Goal: Check status: Check status

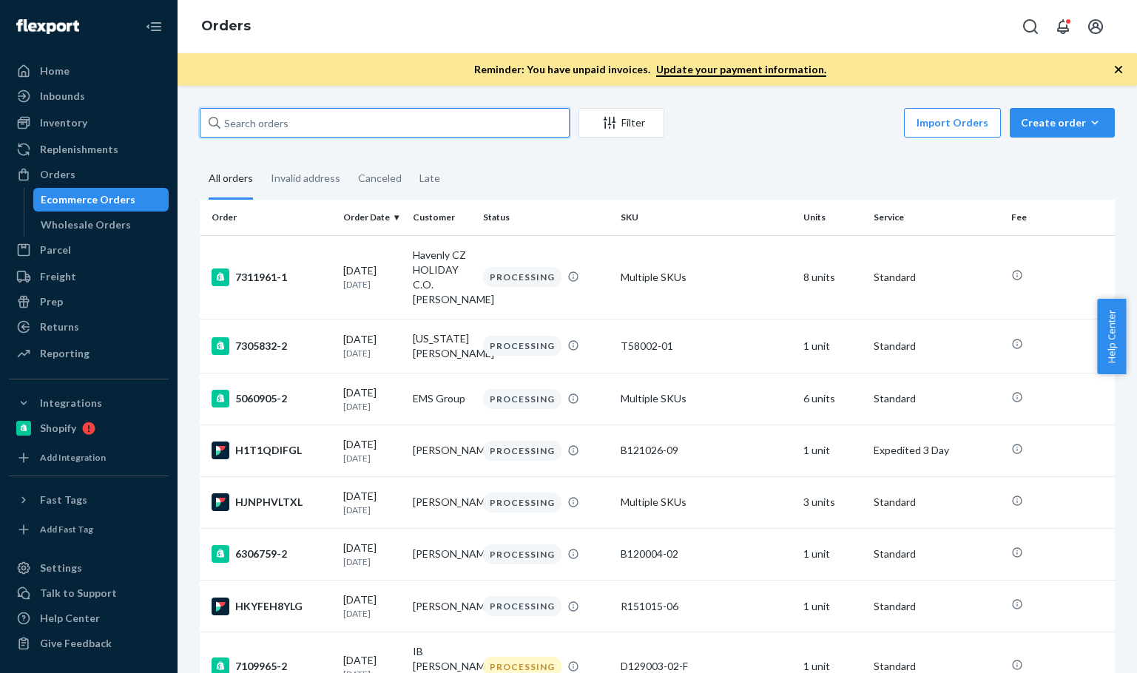
click at [446, 116] on input "text" at bounding box center [385, 123] width 370 height 30
paste input "Alicia Mazzone"
click at [446, 116] on input "Alicia Mazzone" at bounding box center [385, 123] width 370 height 30
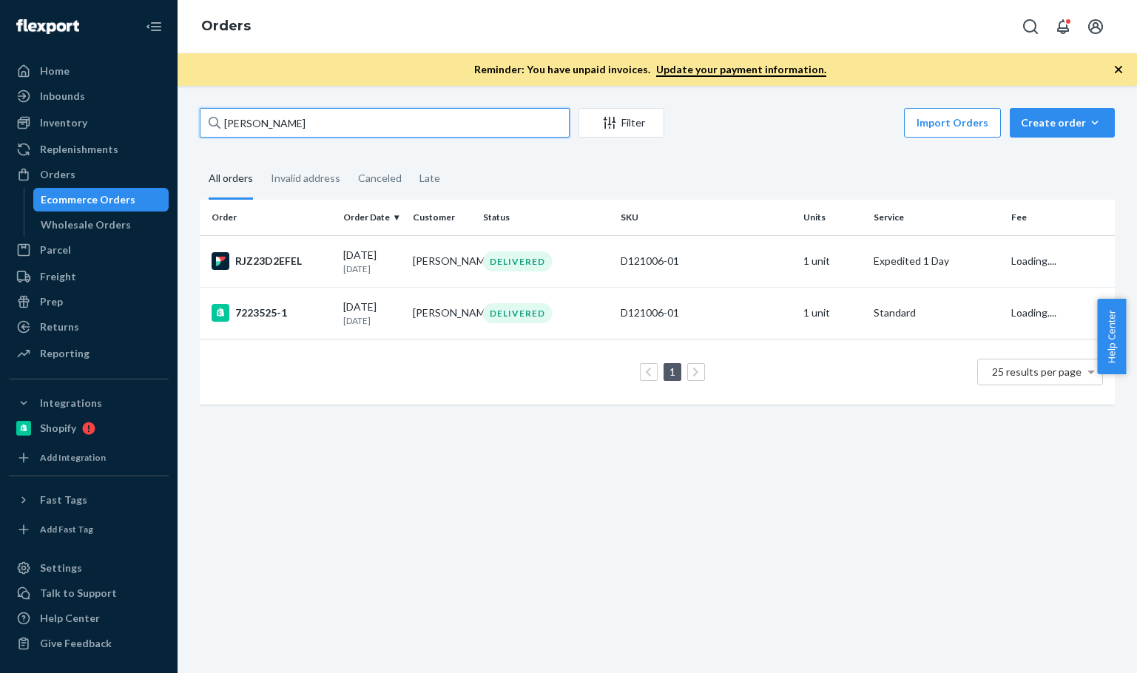
type input "Alicia Mazzone"
drag, startPoint x: 563, startPoint y: 484, endPoint x: 485, endPoint y: 480, distance: 77.8
click at [562, 484] on div "Alicia Mazzone Filter Import Orders Create order Ecommerce order Removal order …" at bounding box center [658, 379] width 960 height 587
click at [346, 278] on td "08/21/2025 3 days ago" at bounding box center [372, 261] width 70 height 52
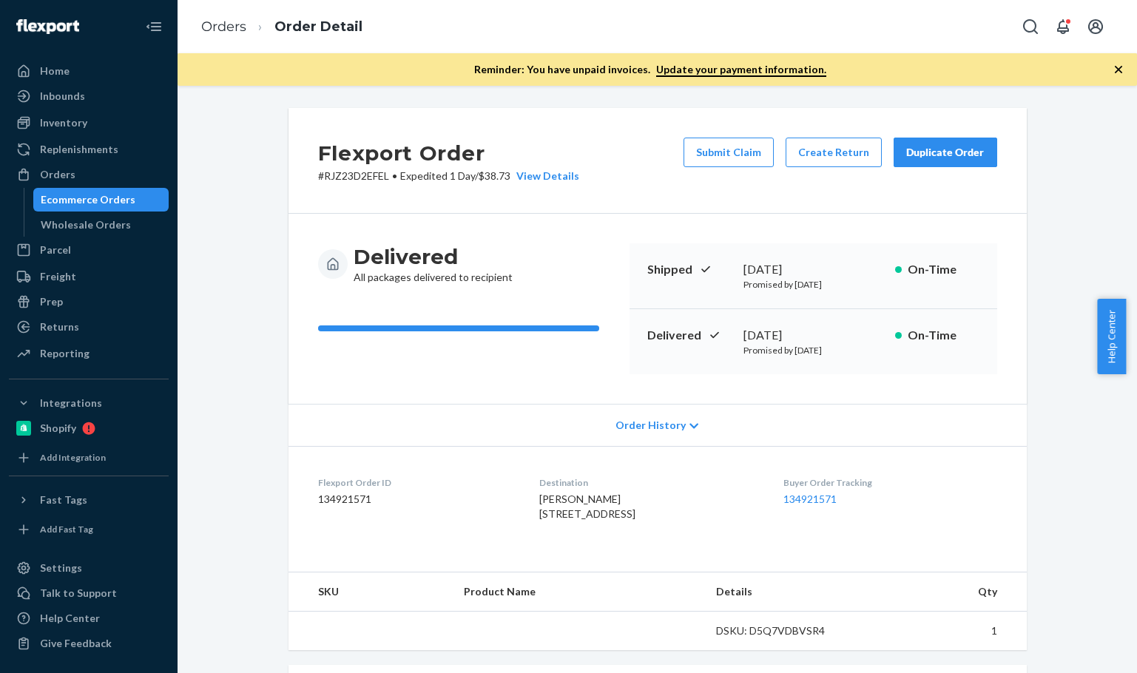
click at [661, 183] on div "Flexport Order # RJZ23D2EFEL • Expedited 1 Day / $38.73 View Details Submit Cla…" at bounding box center [658, 161] width 738 height 106
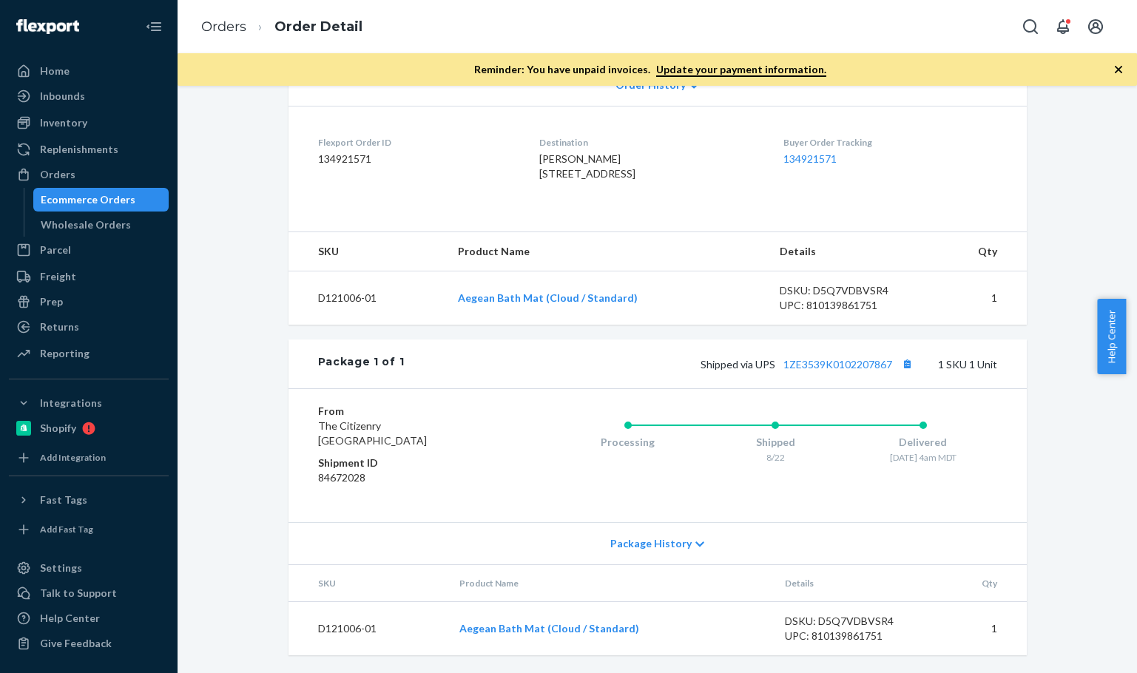
scroll to position [370, 0]
drag, startPoint x: 1069, startPoint y: 188, endPoint x: 1080, endPoint y: 272, distance: 85.1
click at [1070, 189] on div "Flexport Order # RJZ23D2EFEL • Expedited 1 Day / $38.73 View Details Submit Cla…" at bounding box center [657, 221] width 937 height 906
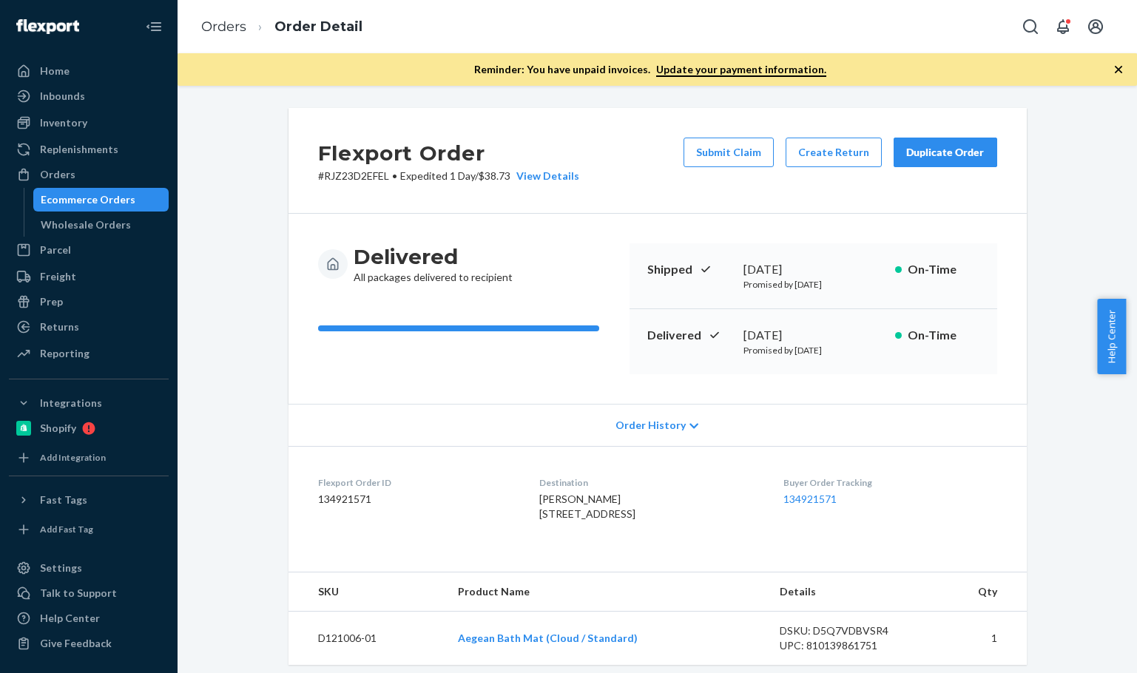
drag, startPoint x: 1110, startPoint y: 357, endPoint x: 1119, endPoint y: 404, distance: 48.0
click at [1113, 357] on span "Help Center" at bounding box center [1111, 336] width 29 height 75
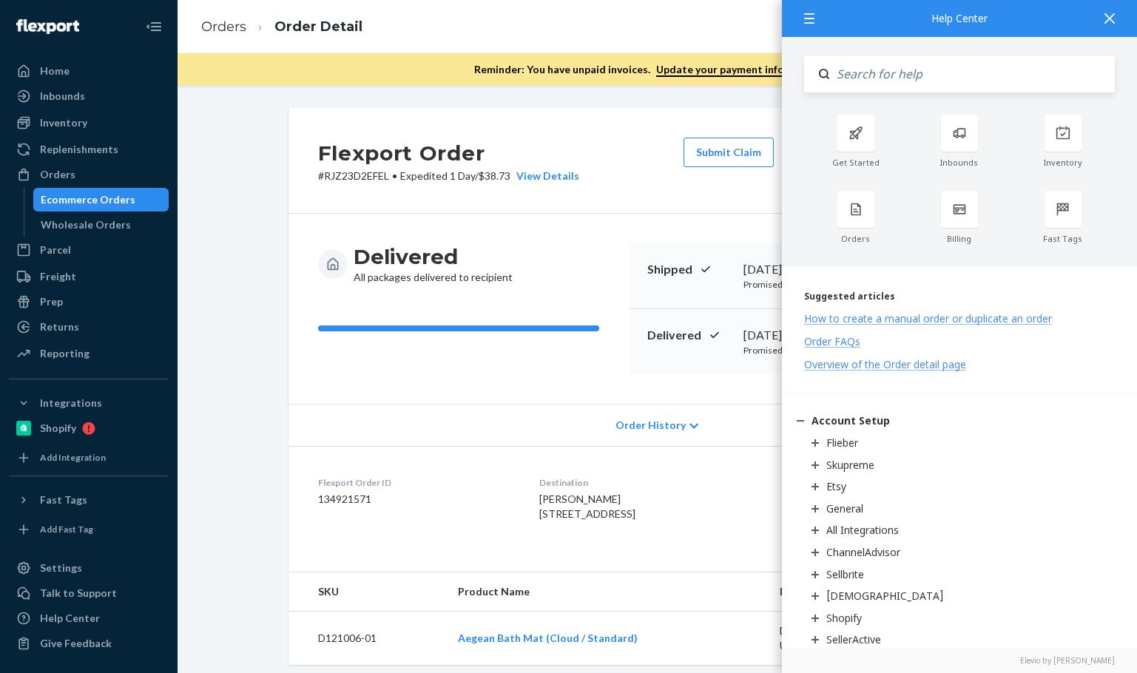
click at [1113, 20] on icon at bounding box center [1110, 18] width 10 height 10
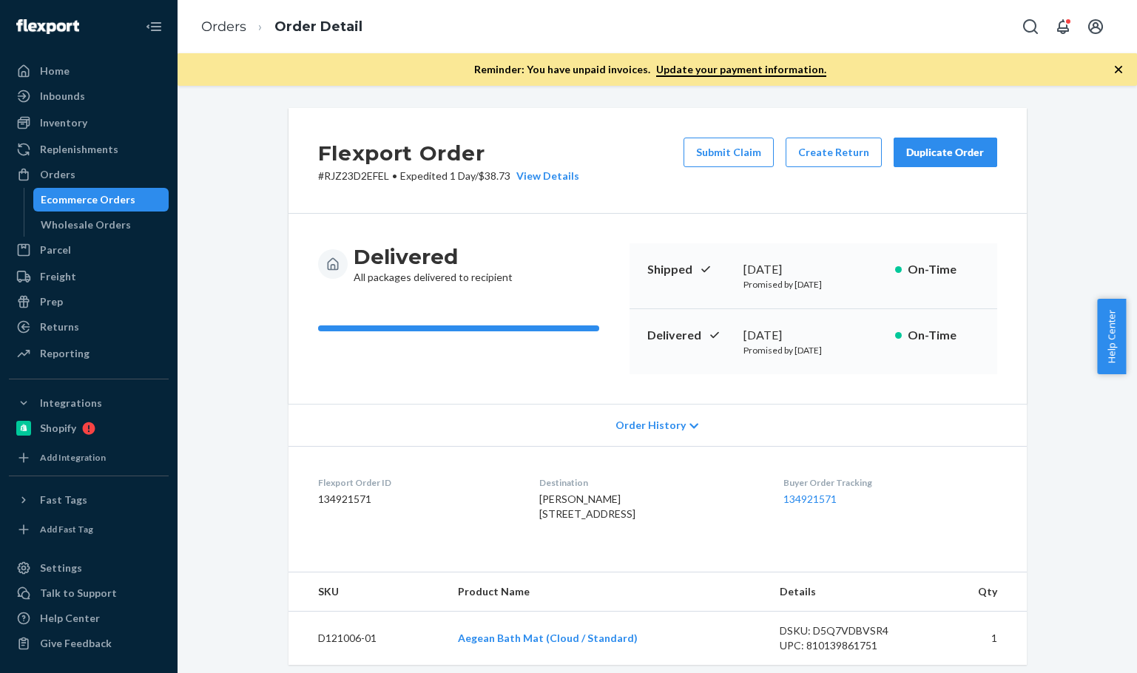
click at [1118, 75] on icon "button" at bounding box center [1118, 69] width 15 height 15
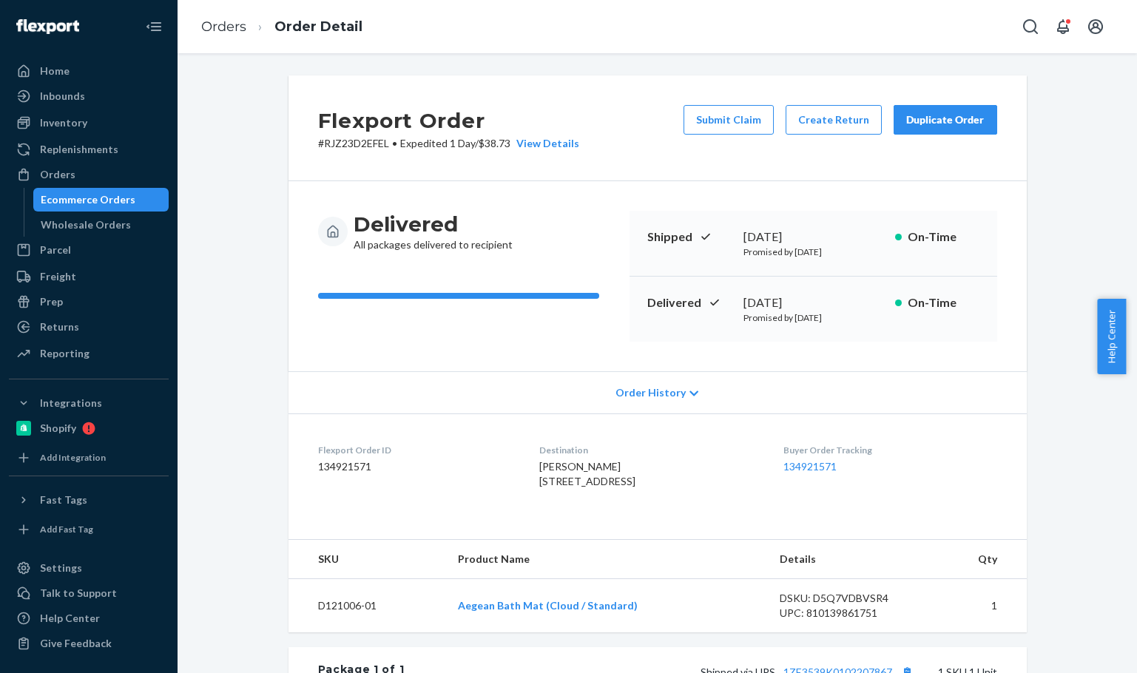
click at [1069, 469] on div "Flexport Order # RJZ23D2EFEL • Expedited 1 Day / $38.73 View Details Submit Cla…" at bounding box center [657, 528] width 937 height 906
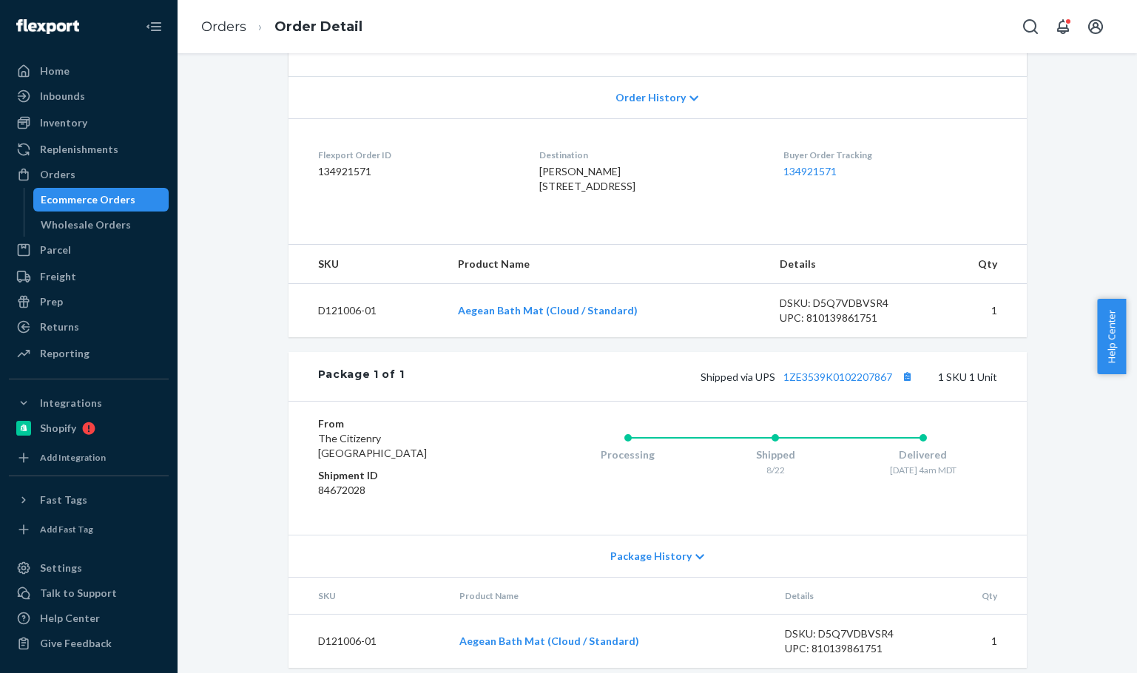
scroll to position [337, 0]
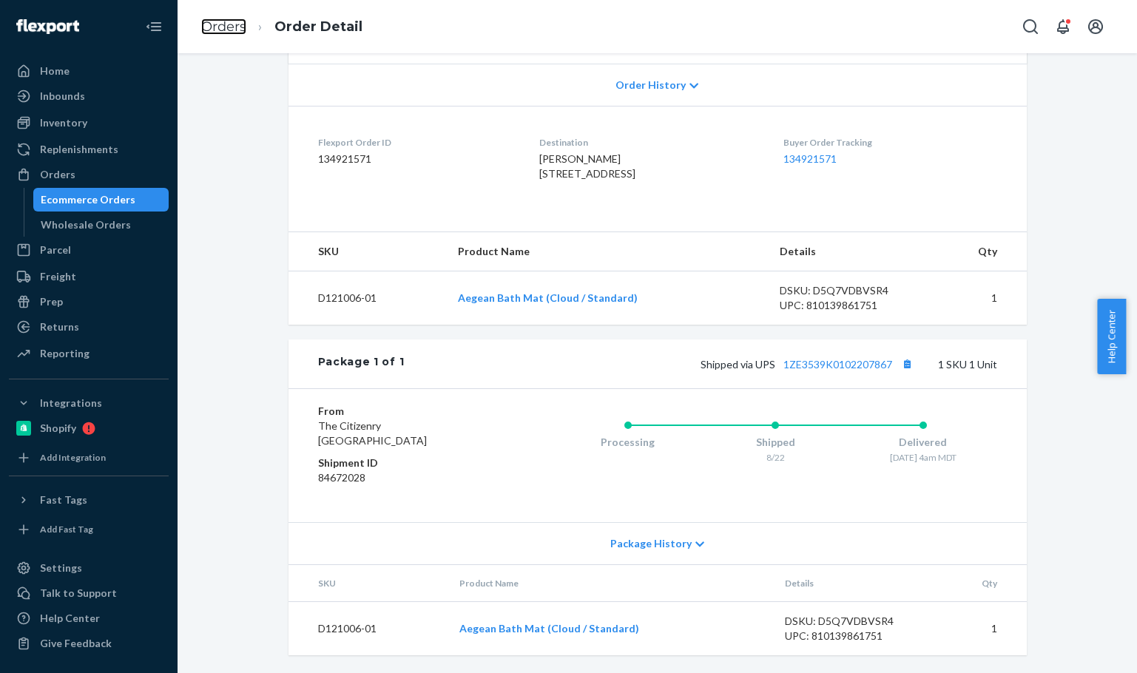
drag, startPoint x: 238, startPoint y: 27, endPoint x: 721, endPoint y: 625, distance: 769.2
click at [237, 29] on link "Orders" at bounding box center [223, 26] width 45 height 16
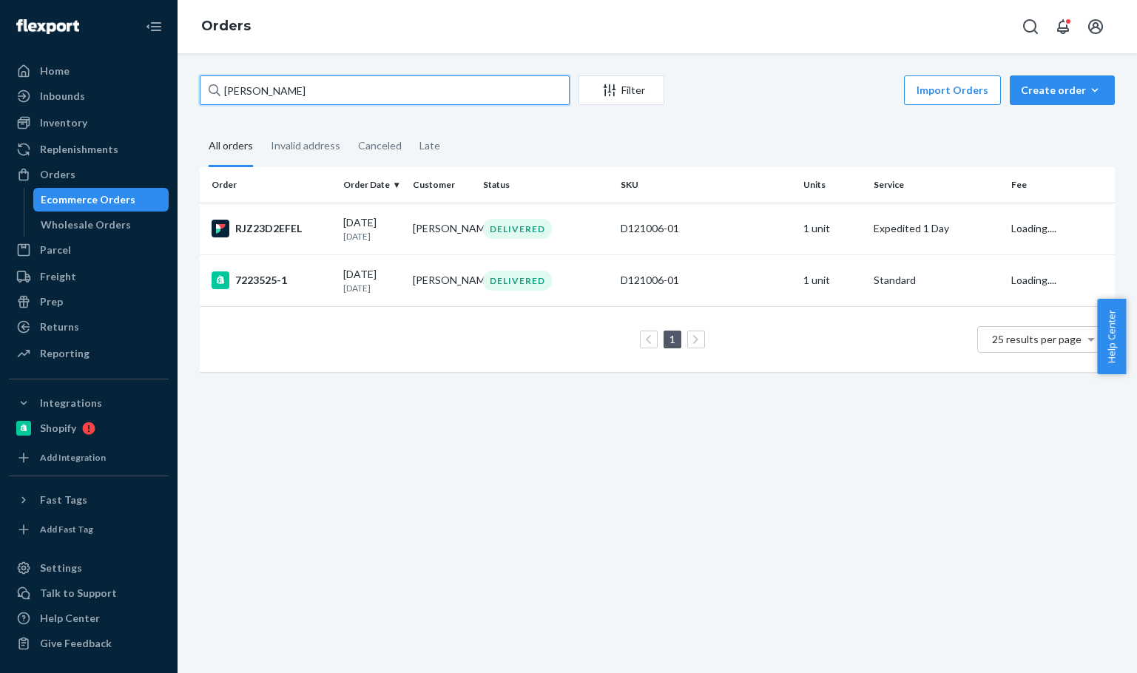
click at [364, 90] on input "Alicia Mazzone" at bounding box center [385, 90] width 370 height 30
paste input "jen jordan"
click at [364, 90] on input "jen jordan" at bounding box center [385, 90] width 370 height 30
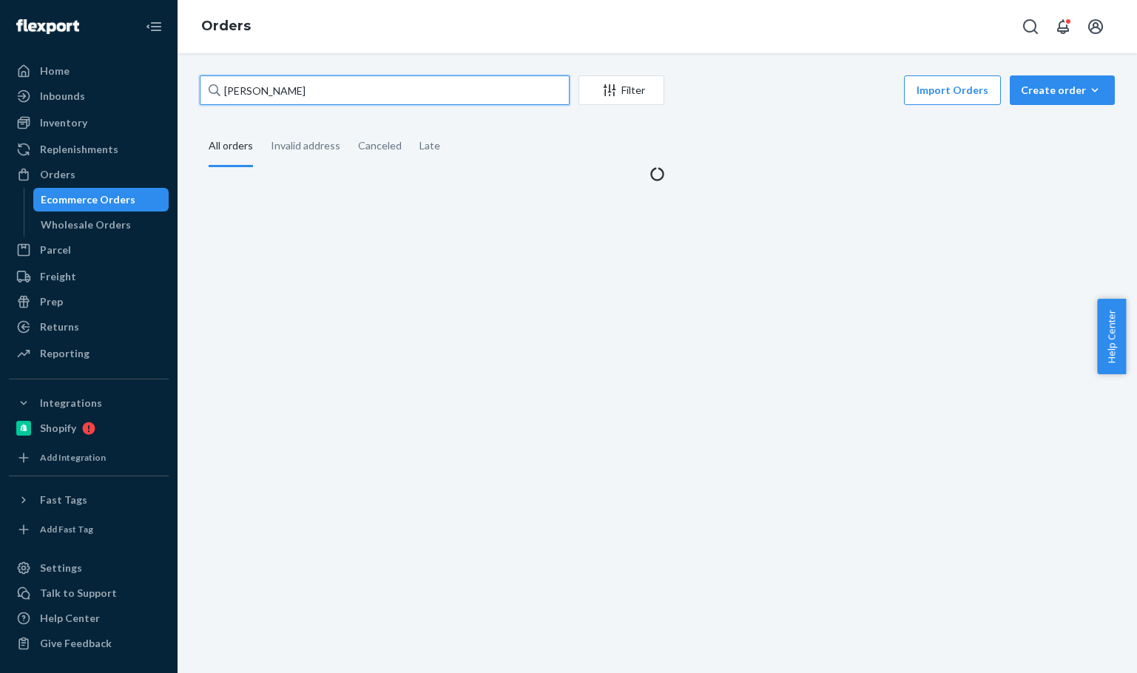
type input "jen jordan"
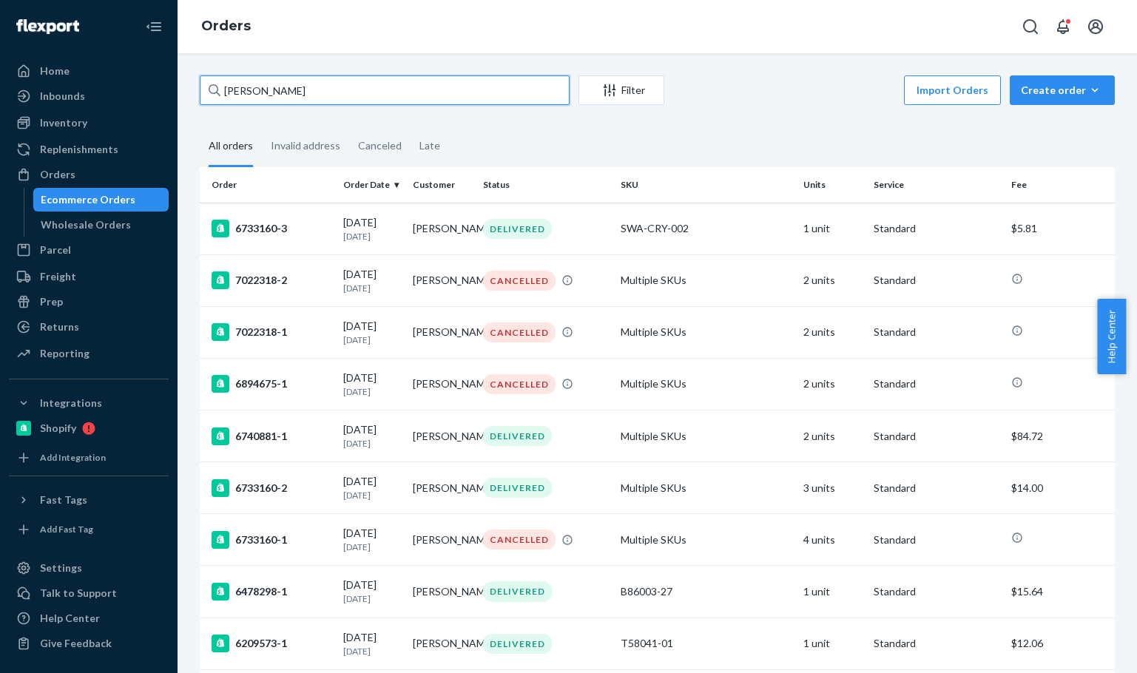
click at [374, 98] on input "jen jordan" at bounding box center [385, 90] width 370 height 30
click at [742, 110] on div "jen jordan Filter Import Orders Create order Ecommerce order Removal order All …" at bounding box center [657, 438] width 937 height 727
click at [758, 102] on div "Import Orders Create order Ecommerce order Removal order" at bounding box center [894, 91] width 442 height 33
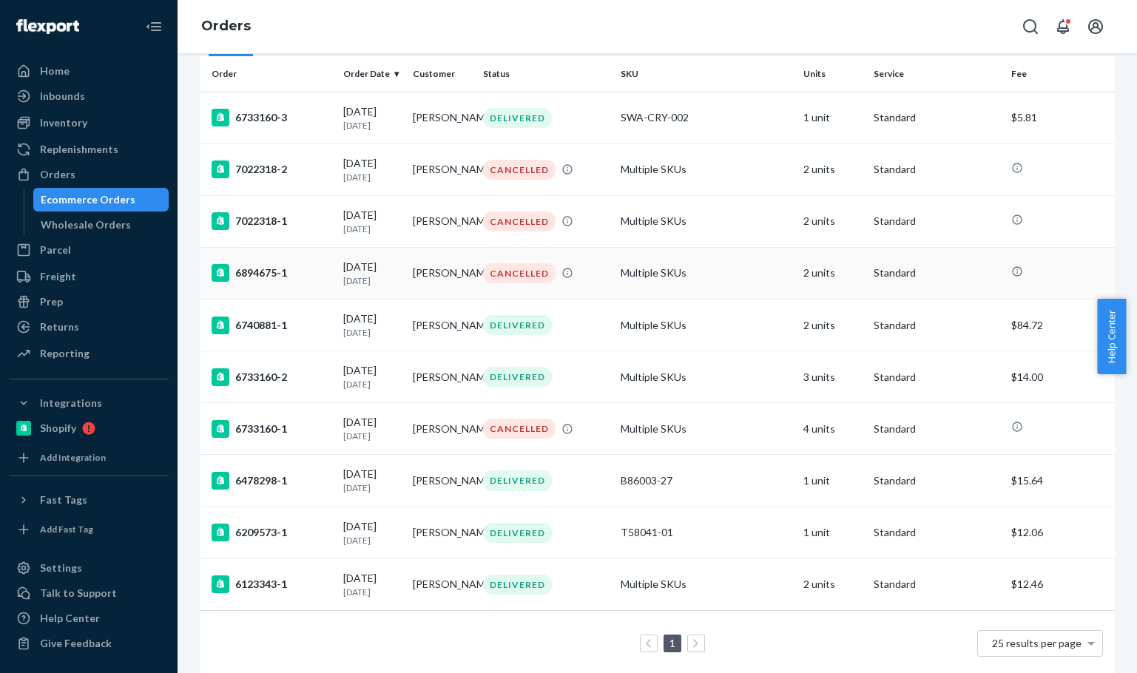
scroll to position [157, 0]
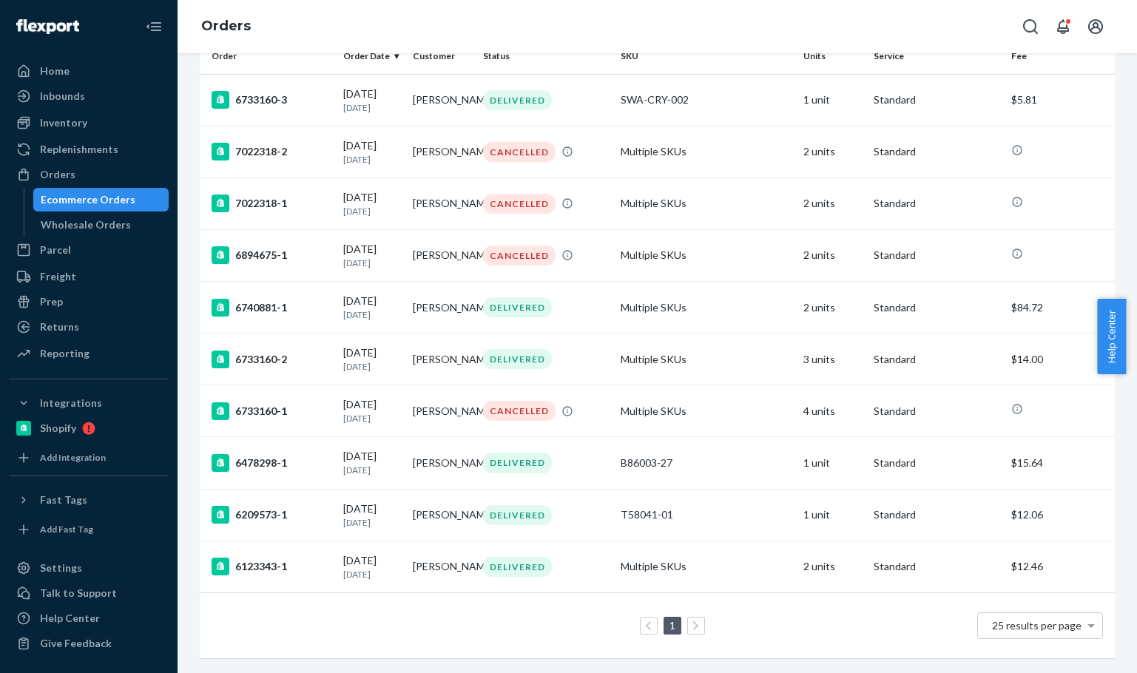
click at [647, 74] on td "SWA-CRY-002" at bounding box center [706, 100] width 183 height 52
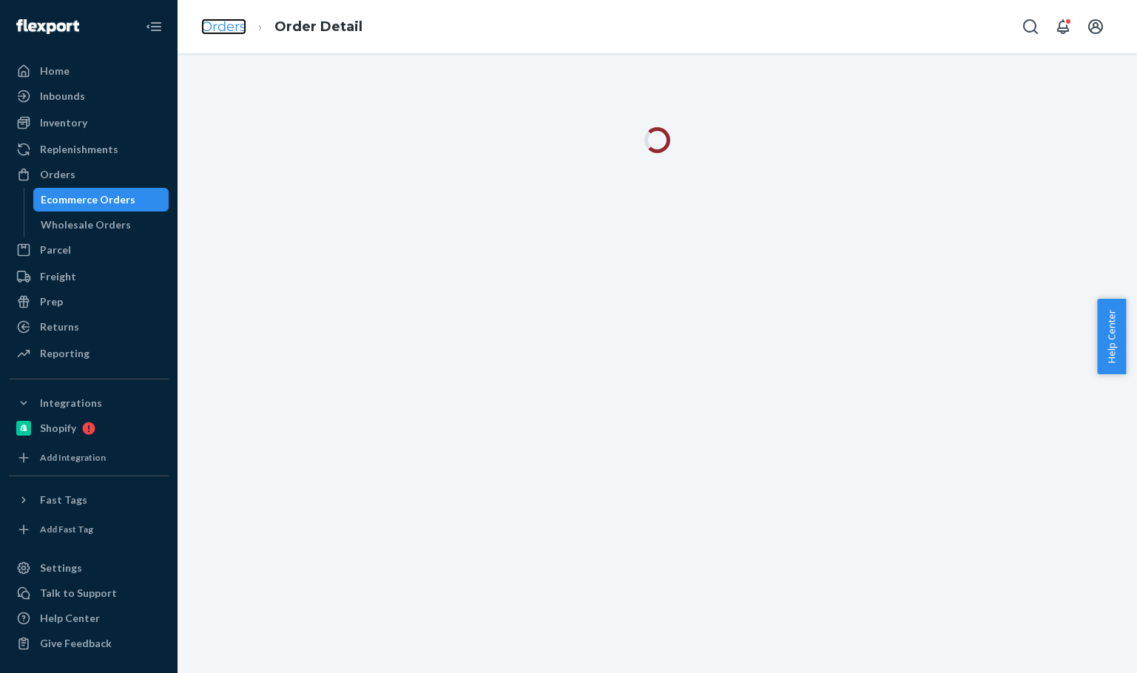
click at [231, 29] on link "Orders" at bounding box center [223, 26] width 45 height 16
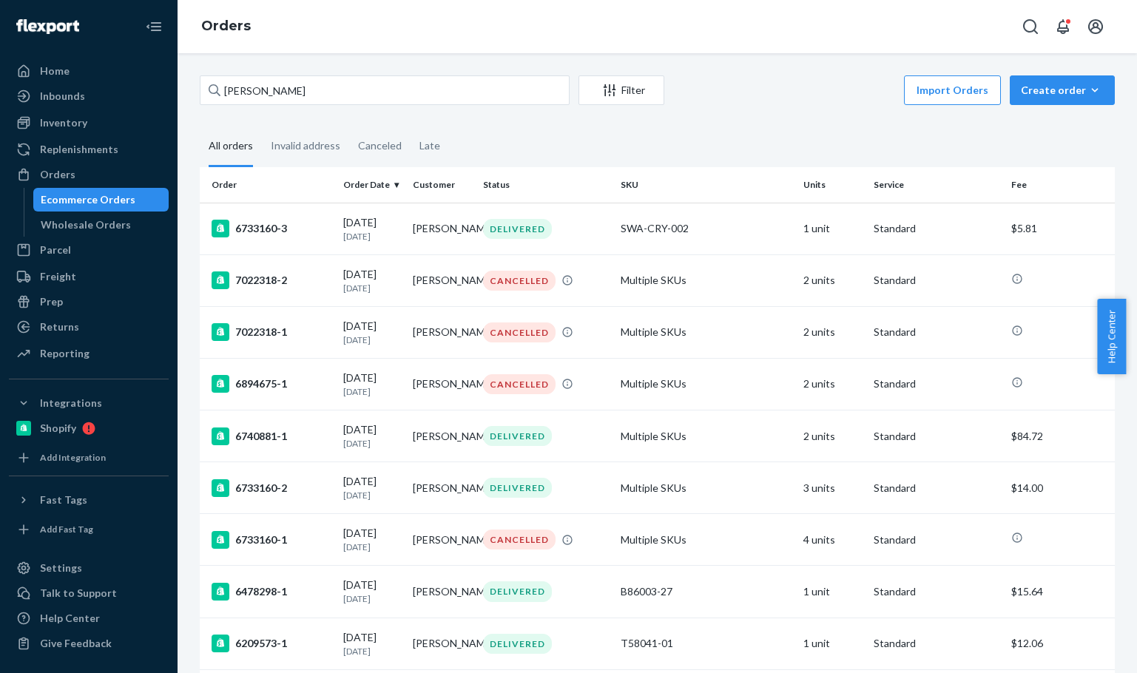
drag, startPoint x: 801, startPoint y: 95, endPoint x: 909, endPoint y: 105, distance: 109.2
click at [803, 95] on div "Import Orders Create order Ecommerce order Removal order" at bounding box center [894, 91] width 442 height 33
click at [794, 115] on div "jen jordan Filter Import Orders Create order Ecommerce order Removal order All …" at bounding box center [657, 438] width 937 height 727
click at [323, 98] on input "jen jordan" at bounding box center [385, 90] width 370 height 30
click at [305, 93] on input "jen jordan" at bounding box center [385, 90] width 370 height 30
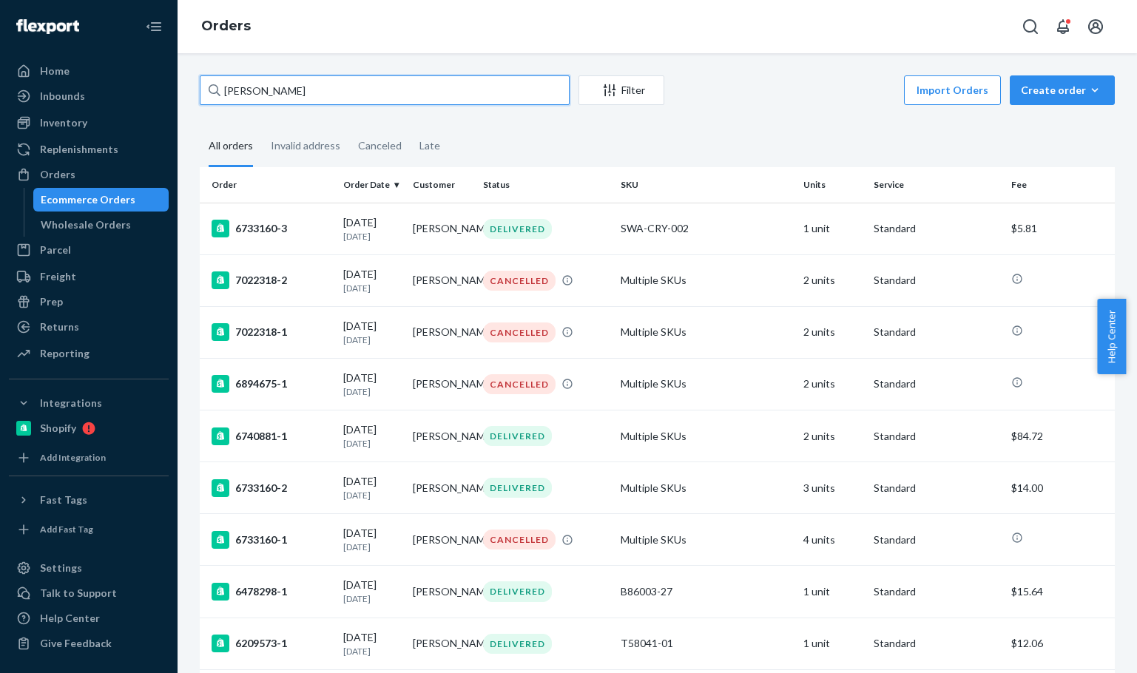
paste input "Courtney Cioci"
click at [305, 93] on input "jen jordanCourtney Cioci" at bounding box center [385, 90] width 370 height 30
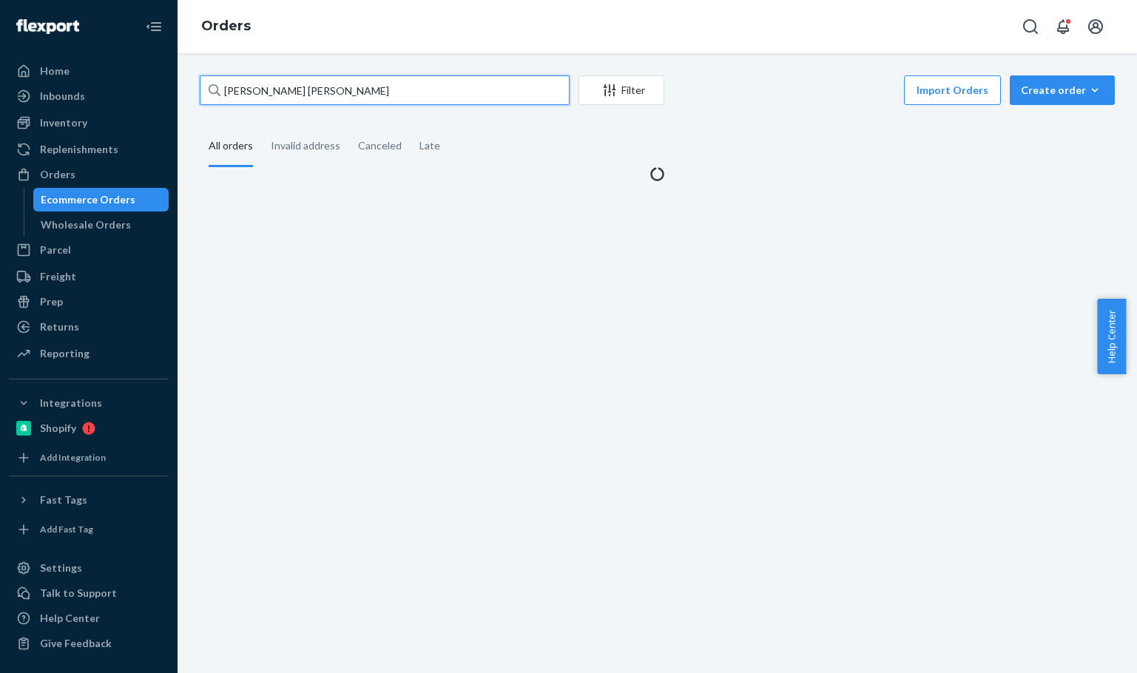
paste input "text"
click at [305, 93] on input "Courtney Cioci" at bounding box center [385, 90] width 370 height 30
click at [305, 92] on input "Courtney Cioci" at bounding box center [385, 90] width 370 height 30
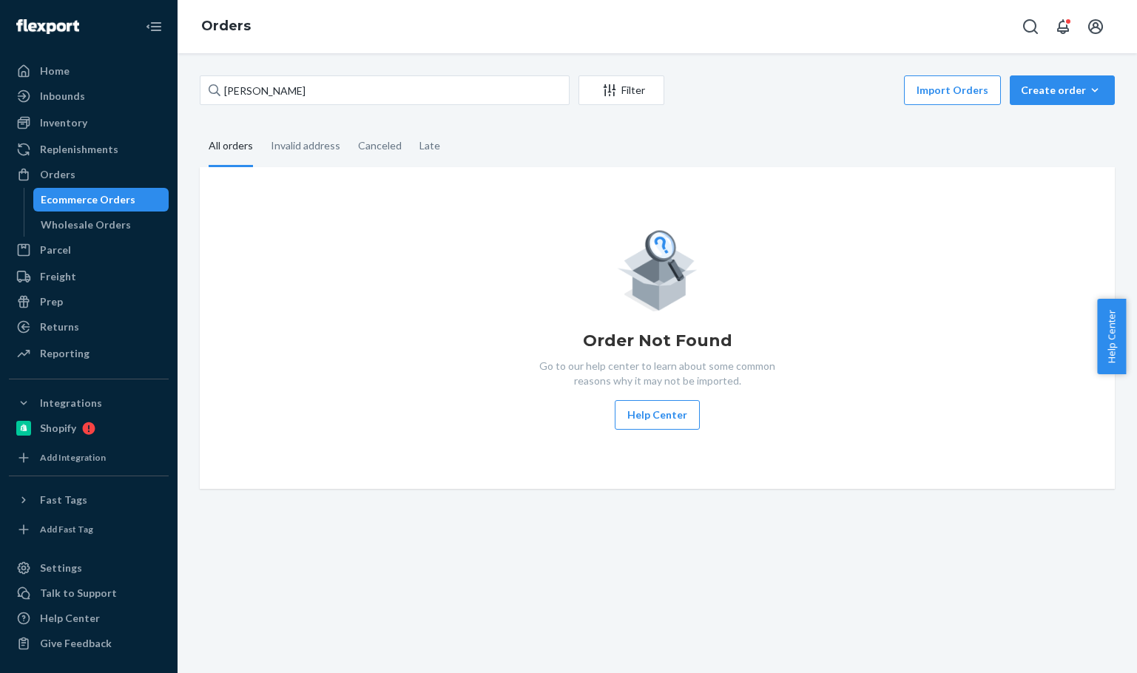
drag, startPoint x: 677, startPoint y: 181, endPoint x: 641, endPoint y: 10, distance: 174.6
click at [678, 178] on div "Order Not Found Go to our help center to learn about some common reasons why it…" at bounding box center [657, 328] width 915 height 322
click at [844, 83] on div "Import Orders Create order Ecommerce order Removal order" at bounding box center [894, 91] width 442 height 33
drag, startPoint x: 152, startPoint y: 64, endPoint x: 145, endPoint y: 66, distance: 7.7
click at [148, 64] on div "Home Inbounds Shipping Plans Problems Inventory Products Branded Packaging Repl…" at bounding box center [568, 336] width 1137 height 673
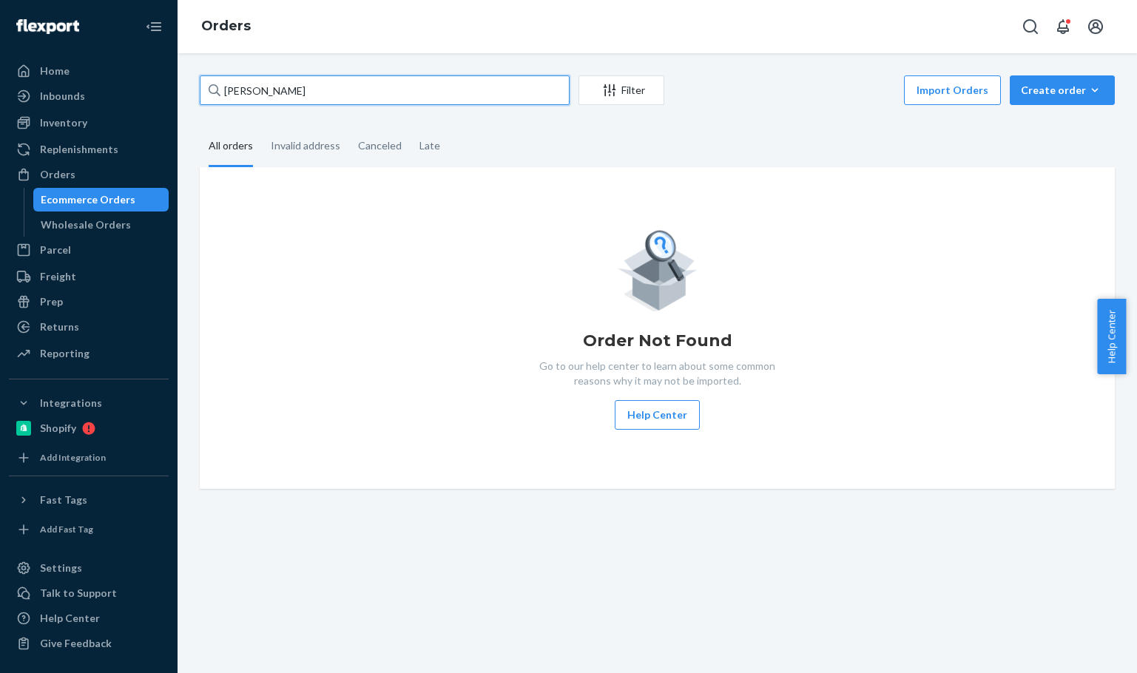
paste input "134778031"
type input "134778031"
click at [355, 107] on div "134778031 Filter Import Orders Create order Ecommerce order Removal order" at bounding box center [657, 91] width 915 height 33
click at [354, 90] on input "134778031" at bounding box center [385, 90] width 370 height 30
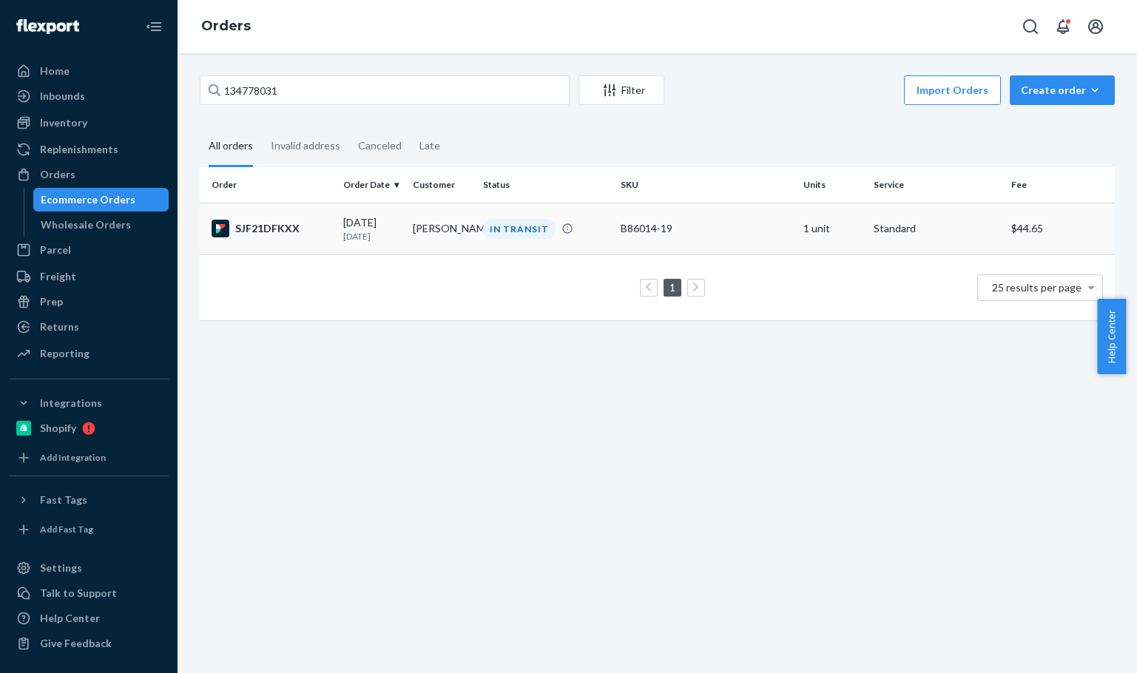
click at [339, 238] on td "08/20/2025 4 days ago" at bounding box center [372, 229] width 70 height 52
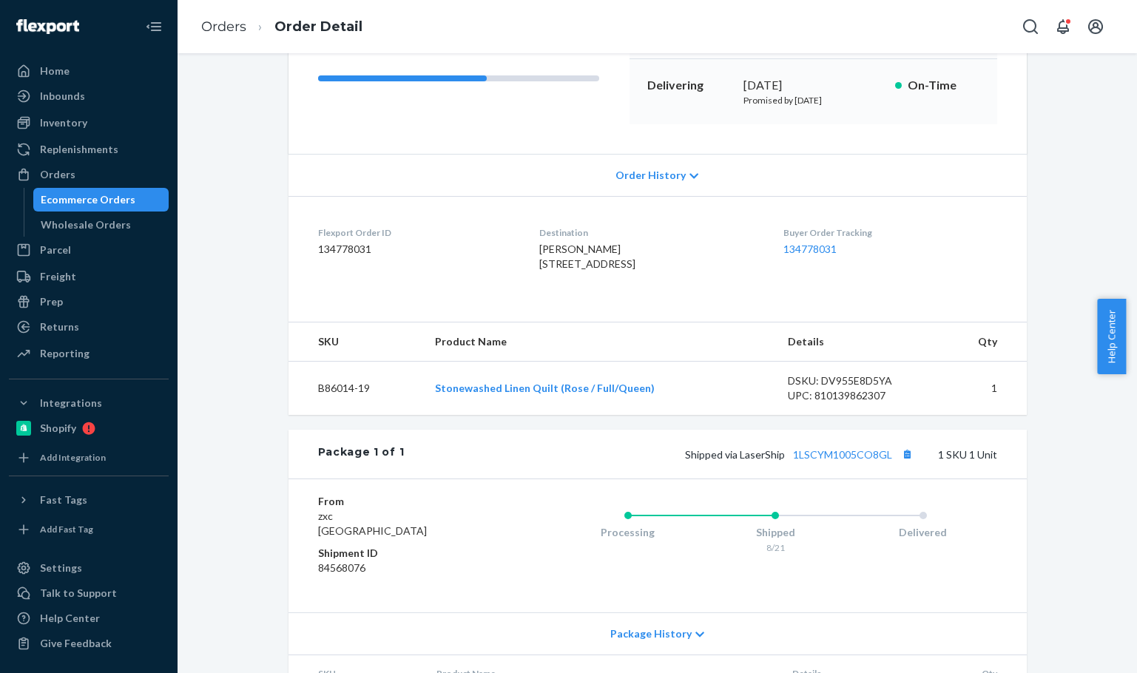
scroll to position [246, 0]
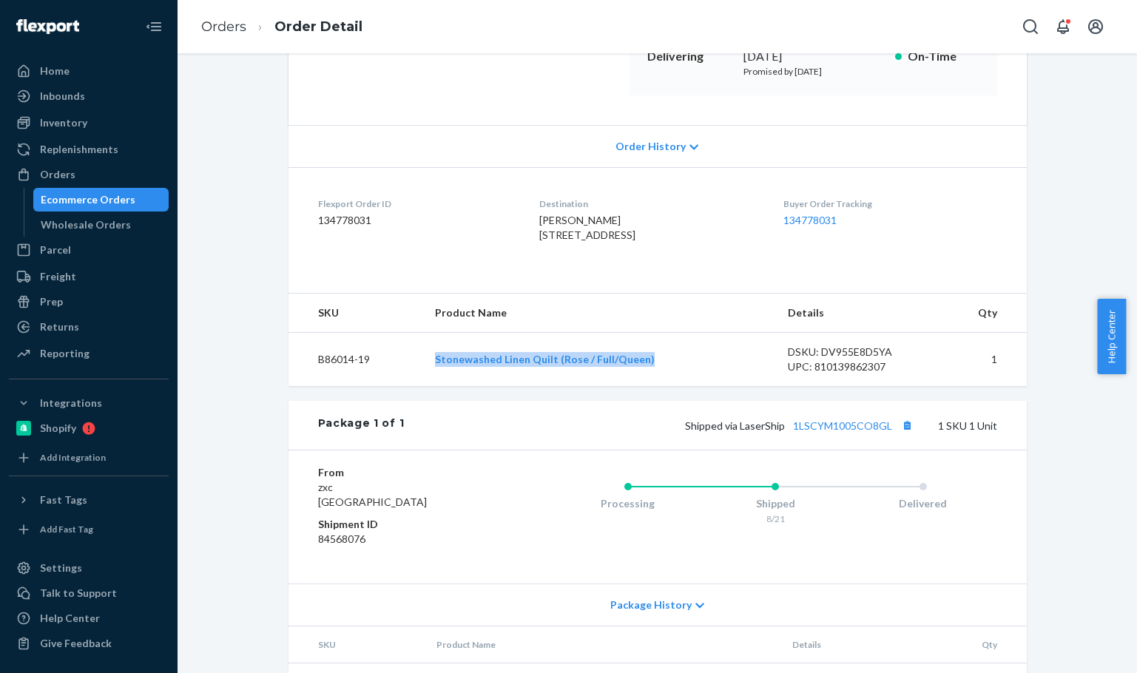
drag, startPoint x: 455, startPoint y: 385, endPoint x: 1113, endPoint y: 246, distance: 673.0
click at [712, 387] on td "Stonewashed Linen Quilt (Rose / Full/Queen)" at bounding box center [599, 360] width 353 height 54
click at [901, 435] on button "Copy tracking number" at bounding box center [907, 425] width 19 height 19
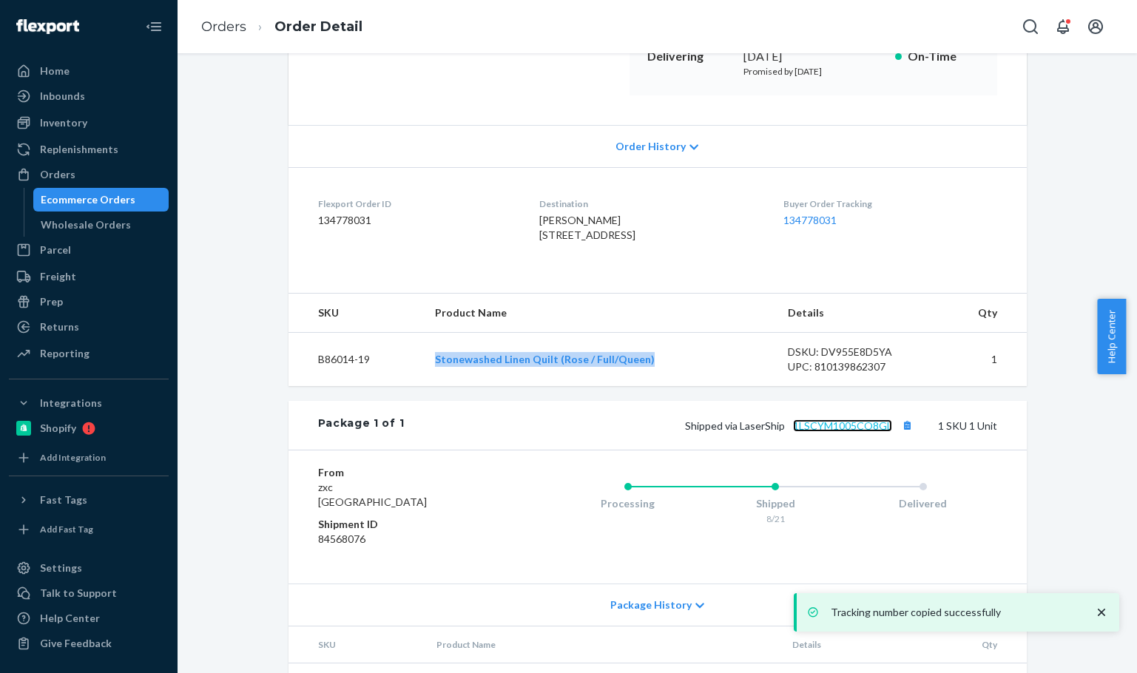
click at [821, 432] on link "1LSCYM1005CO8GL" at bounding box center [842, 425] width 99 height 13
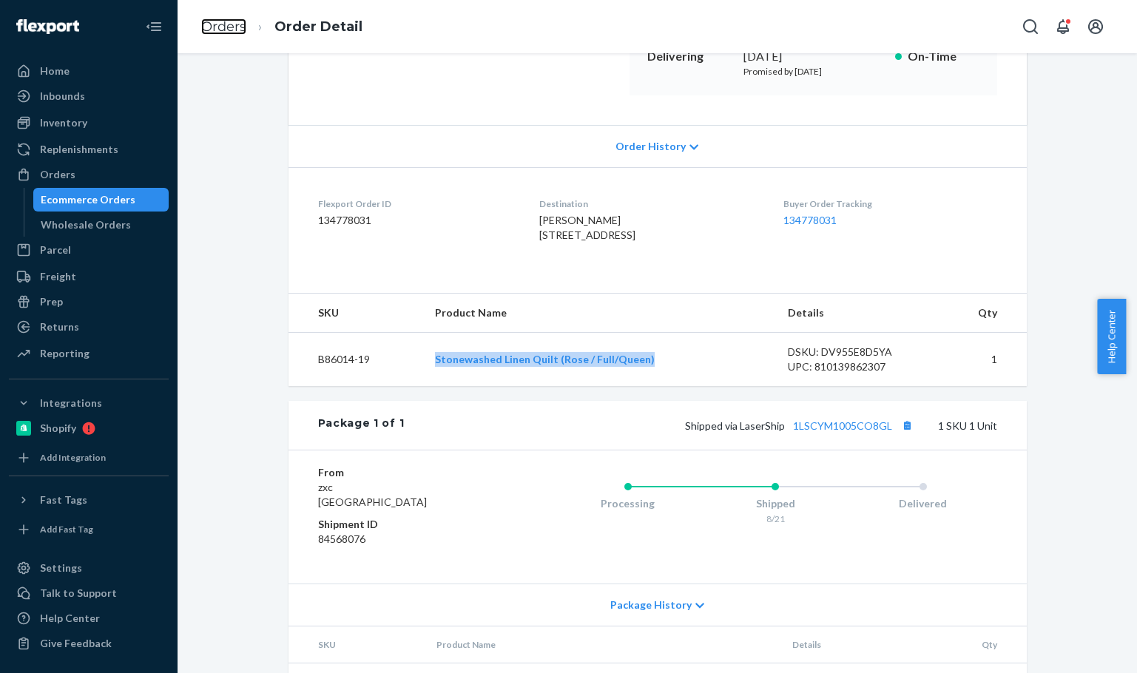
drag, startPoint x: 215, startPoint y: 27, endPoint x: 318, endPoint y: 69, distance: 111.8
click at [214, 28] on link "Orders" at bounding box center [223, 26] width 45 height 16
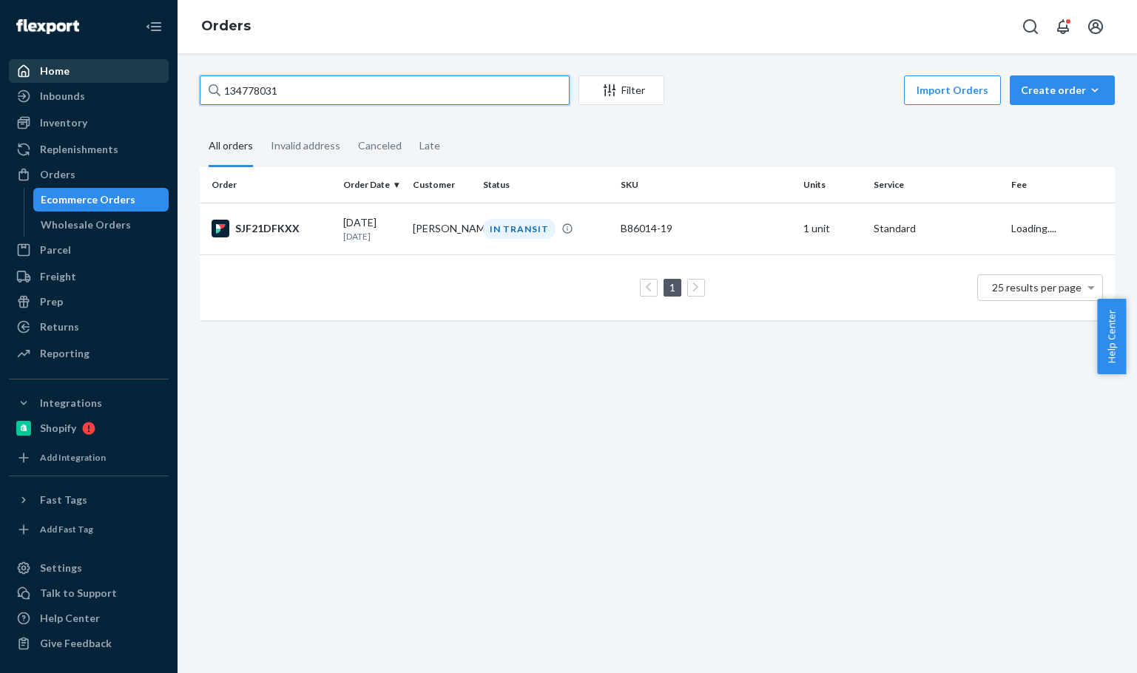
drag, startPoint x: 355, startPoint y: 101, endPoint x: 85, endPoint y: 61, distance: 273.0
click at [85, 61] on div "Home Inbounds Shipping Plans Problems Inventory Products Branded Packaging Repl…" at bounding box center [568, 336] width 1137 height 673
paste input "Sarah Wilen"
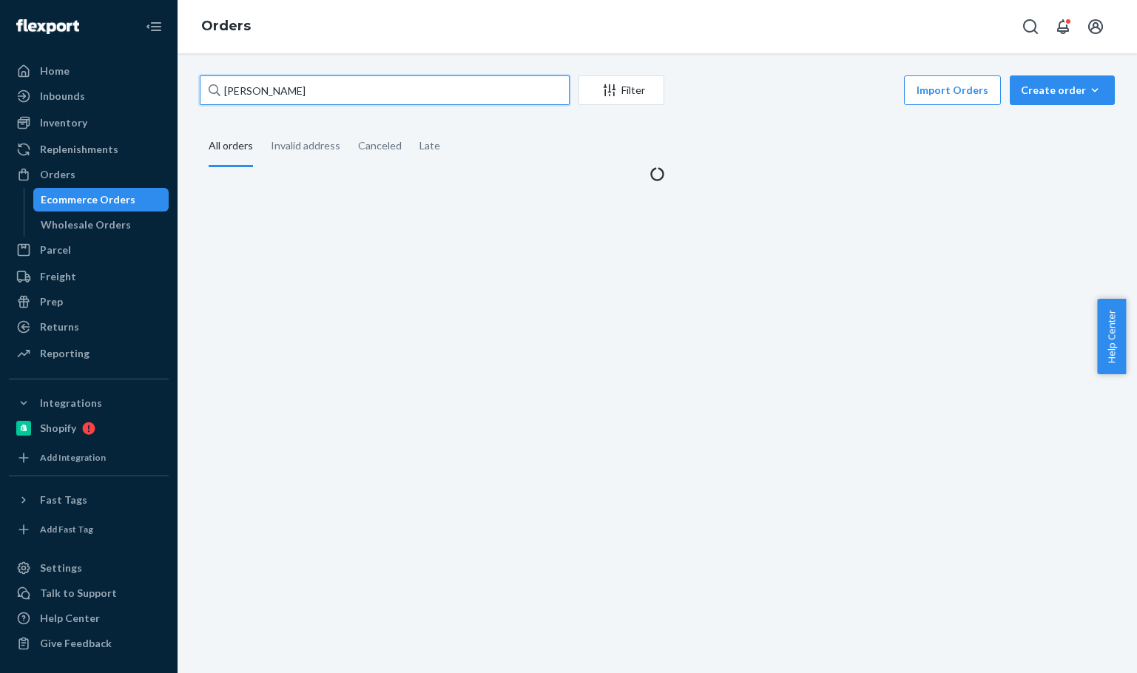
click at [374, 98] on input "Sarah Wilen" at bounding box center [385, 90] width 370 height 30
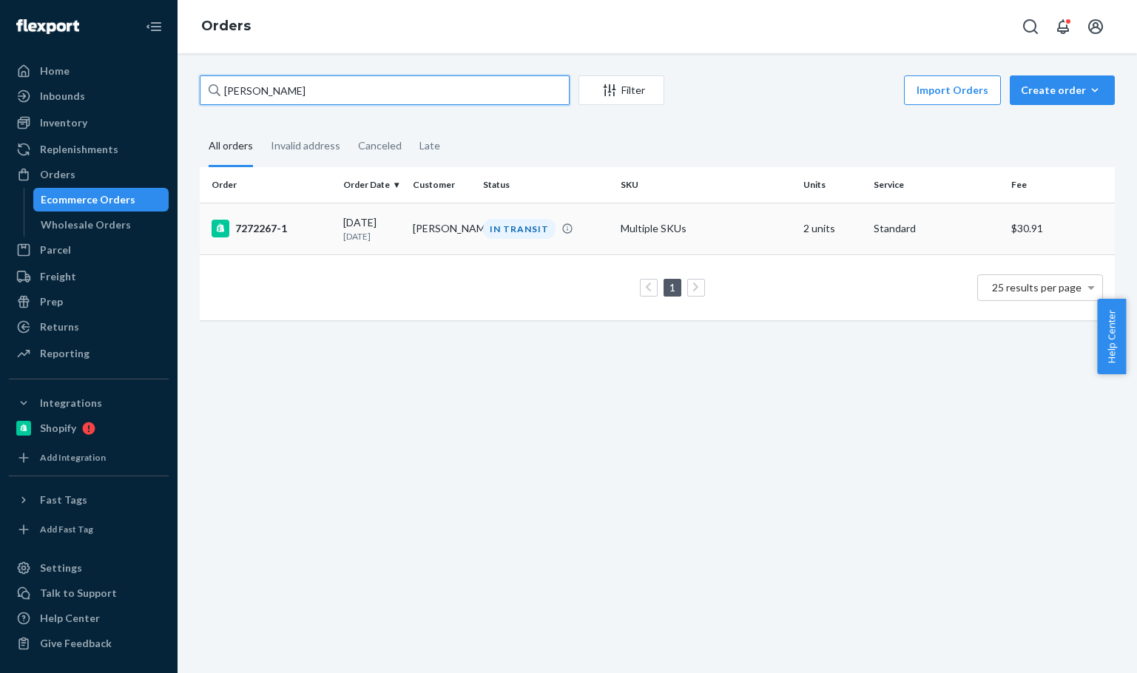
type input "Sarah Wilen"
click at [328, 225] on div "7272267-1" at bounding box center [272, 229] width 120 height 18
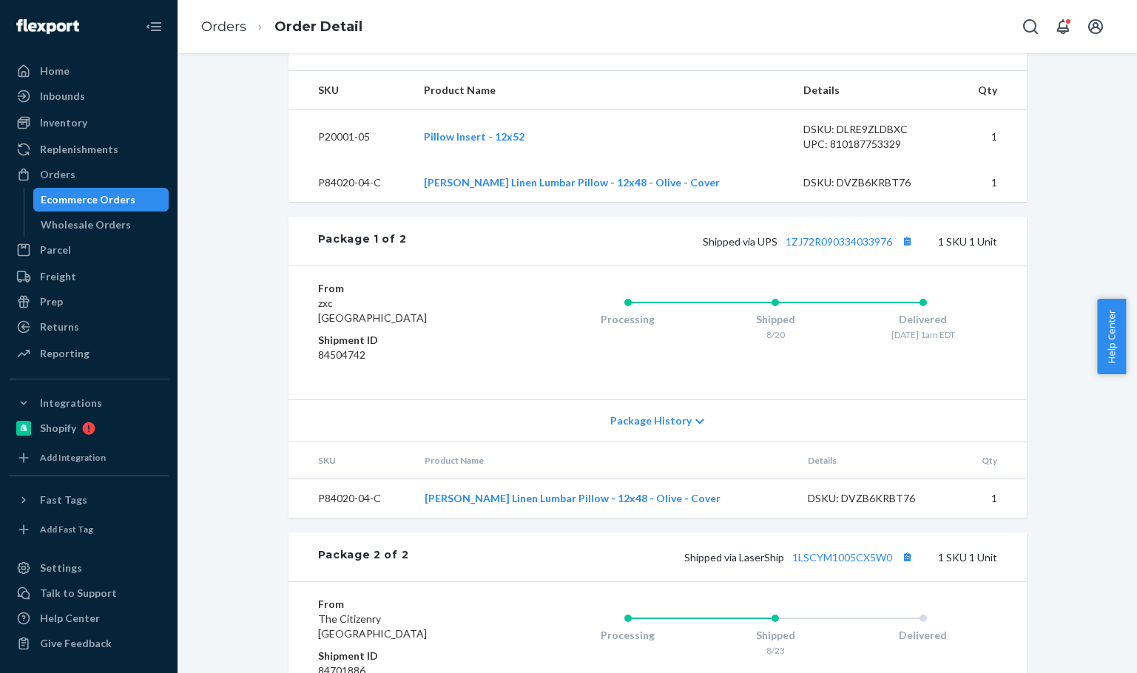
scroll to position [493, 0]
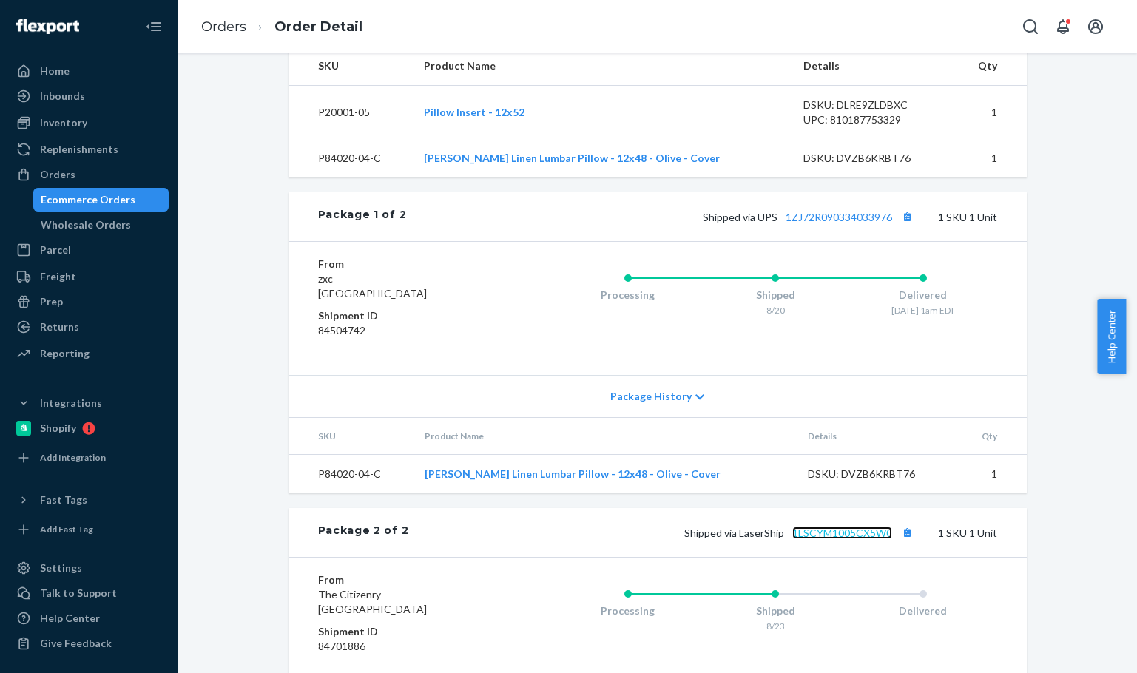
drag, startPoint x: 841, startPoint y: 566, endPoint x: 849, endPoint y: 567, distance: 7.5
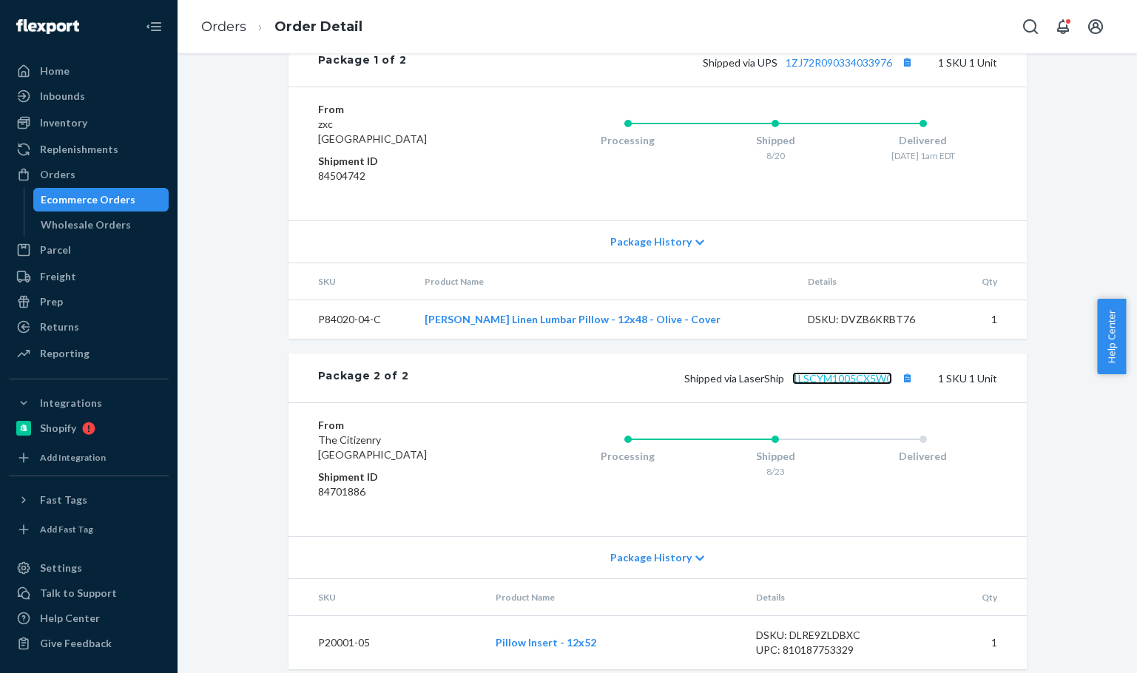
scroll to position [692, 0]
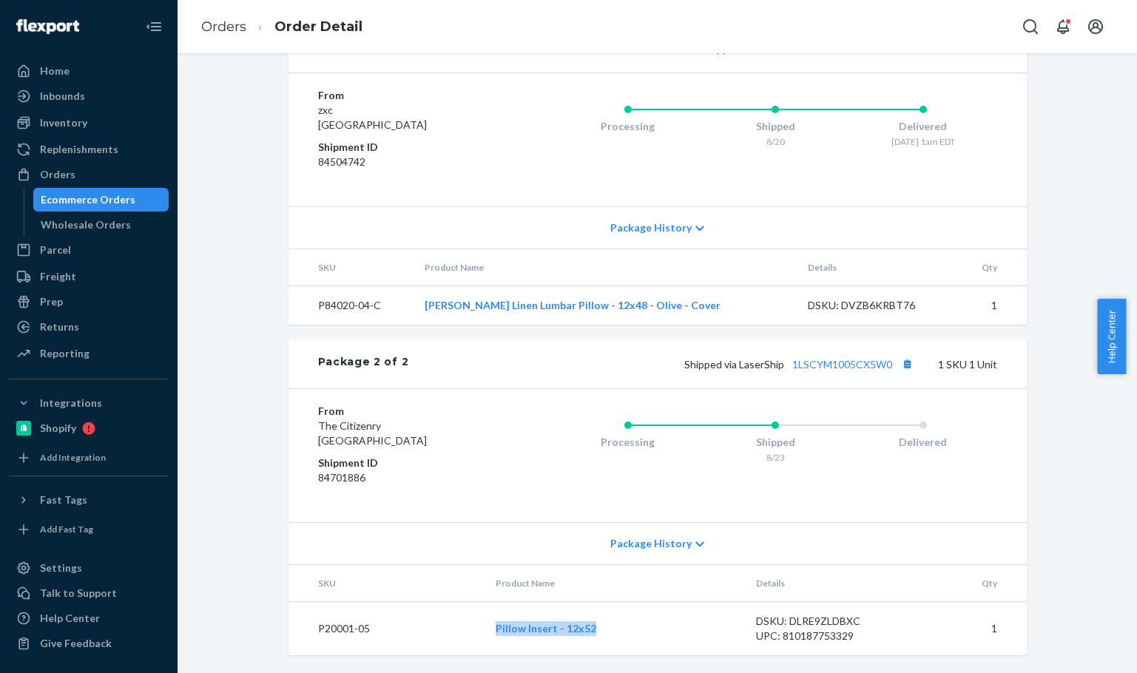
drag, startPoint x: 486, startPoint y: 625, endPoint x: 613, endPoint y: 630, distance: 126.6
click at [613, 630] on td "Pillow Insert - 12x52" at bounding box center [614, 629] width 261 height 54
copy link "Pillow Insert - 12x52"
drag, startPoint x: 909, startPoint y: 363, endPoint x: 908, endPoint y: 376, distance: 12.7
click at [909, 363] on button "Copy tracking number" at bounding box center [907, 363] width 19 height 19
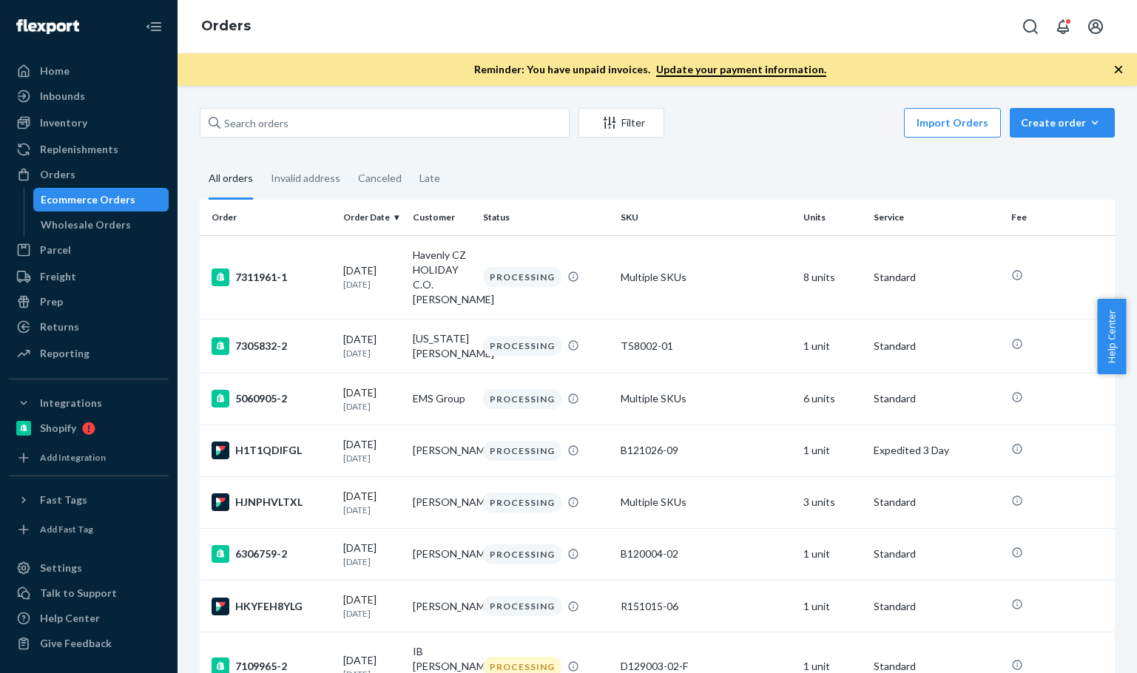
click at [349, 47] on div "Orders" at bounding box center [658, 26] width 960 height 53
click at [351, 133] on input "text" at bounding box center [385, 123] width 370 height 30
paste input "B86008-08"
type input "B86008-08"
click at [351, 133] on input "B86008-08" at bounding box center [385, 123] width 370 height 30
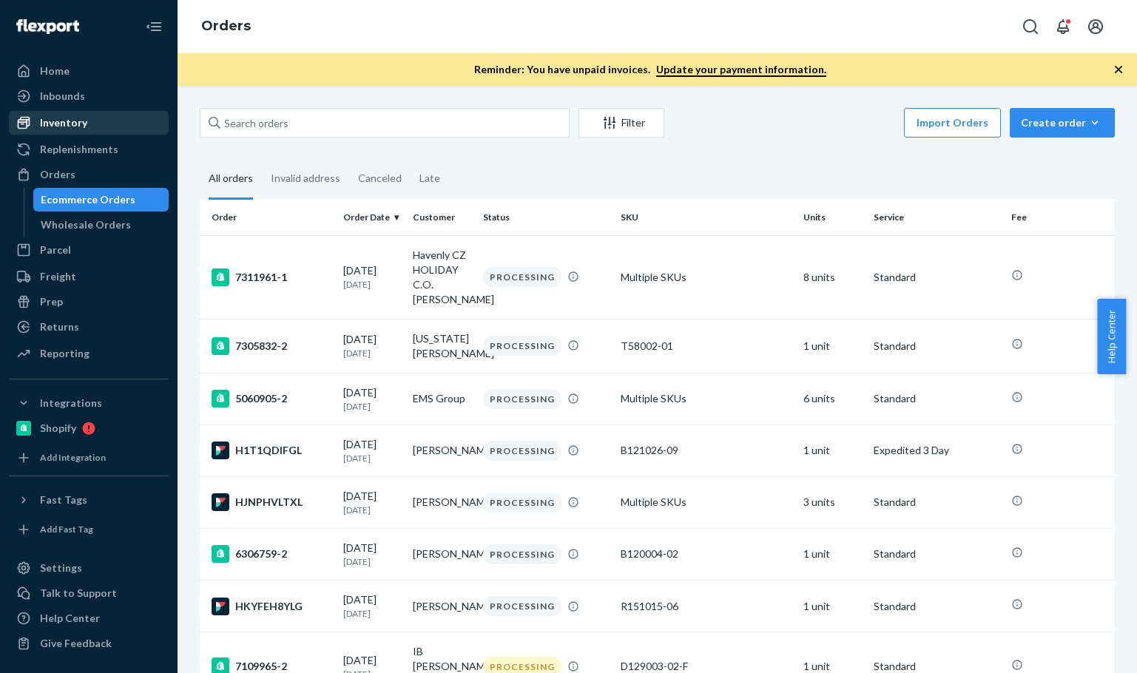
click at [97, 112] on link "Inventory" at bounding box center [89, 123] width 160 height 24
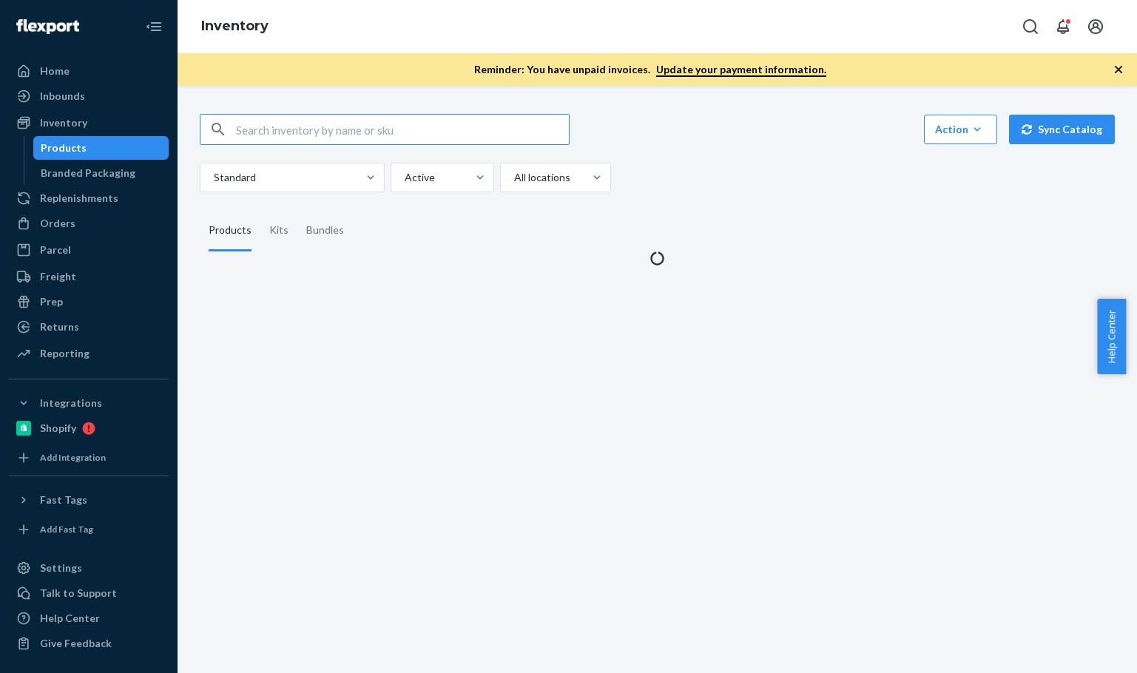
click at [326, 136] on input "text" at bounding box center [402, 130] width 333 height 30
click at [326, 137] on input "B86008-08" at bounding box center [402, 130] width 333 height 30
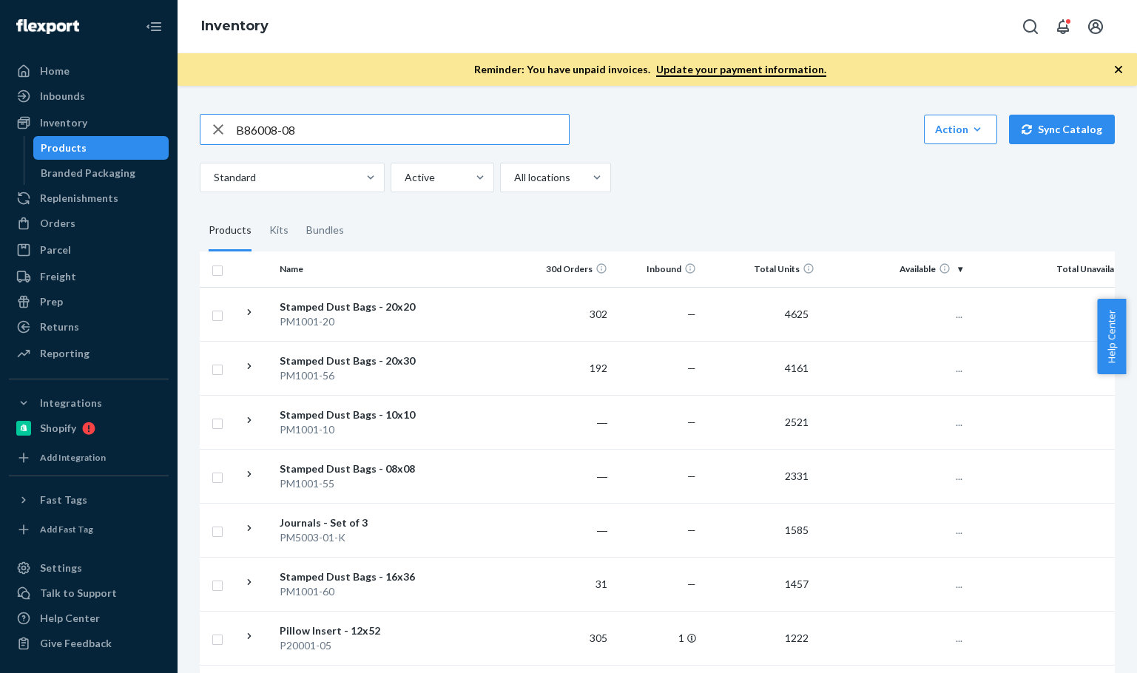
click at [326, 137] on input "B86008-08" at bounding box center [402, 130] width 333 height 30
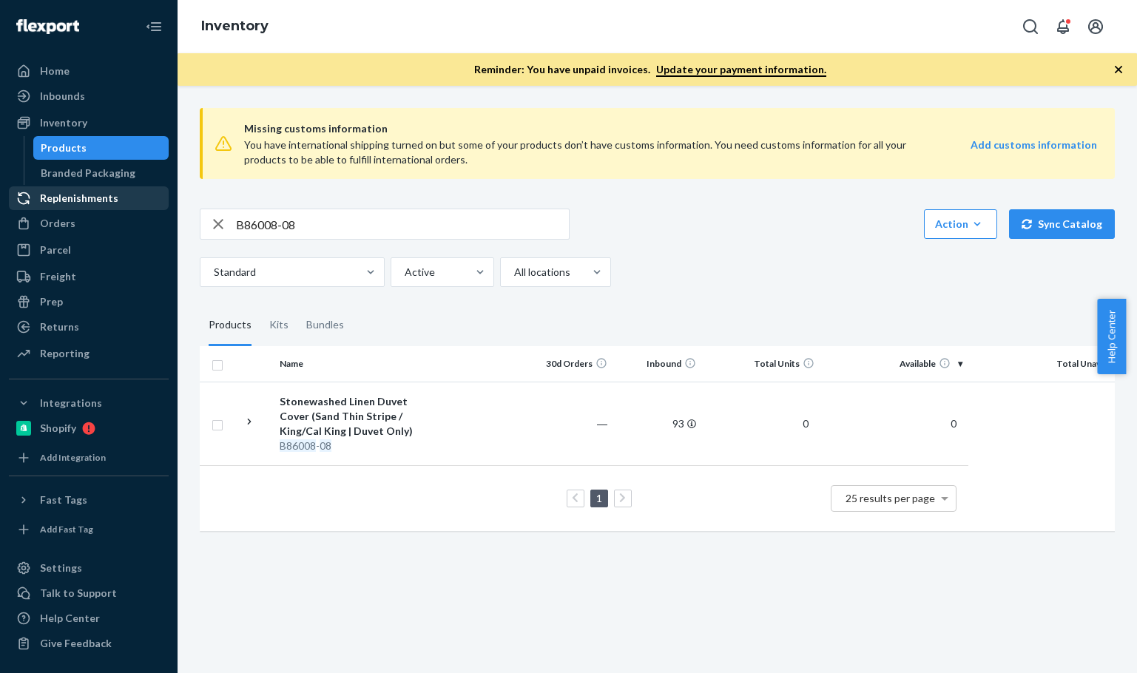
drag, startPoint x: 303, startPoint y: 221, endPoint x: 119, endPoint y: 203, distance: 184.3
click at [100, 198] on div "Home Inbounds Shipping Plans Problems Inventory Products Branded Packaging Repl…" at bounding box center [568, 336] width 1137 height 673
paste input "R141027-05"
type input "R141027-05"
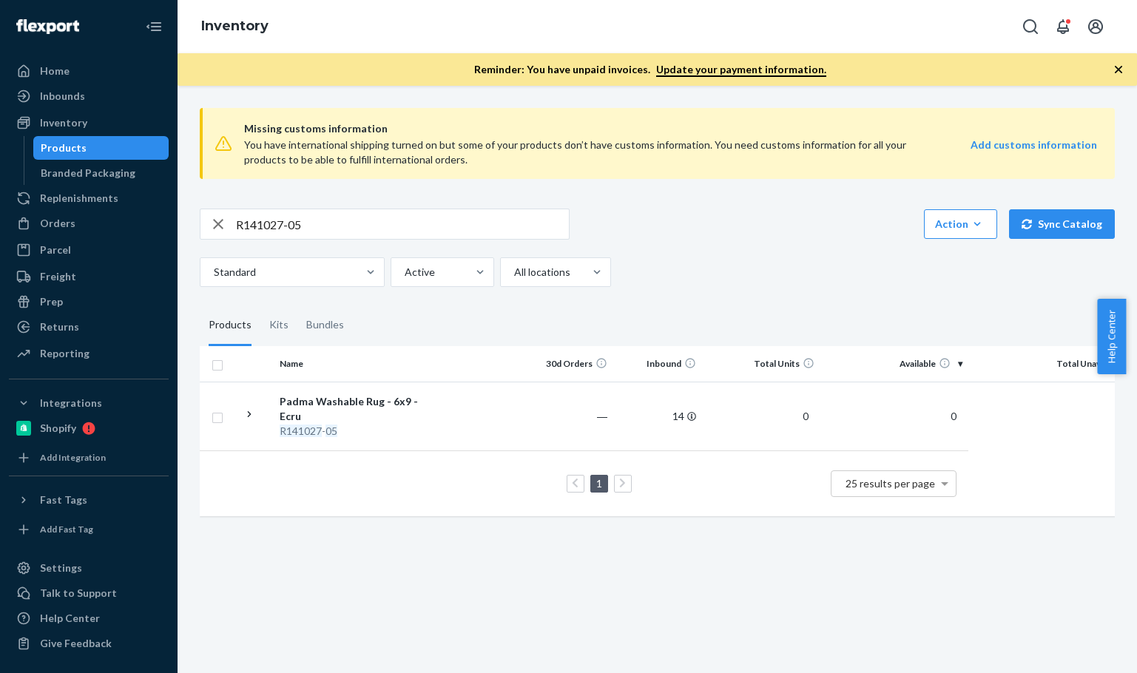
click at [861, 330] on fieldset "Products Kits Bundles" at bounding box center [657, 325] width 915 height 41
drag, startPoint x: 745, startPoint y: 203, endPoint x: 483, endPoint y: 28, distance: 314.8
click at [743, 200] on div "Missing customs information You have international shipping turned on but some …" at bounding box center [657, 313] width 937 height 435
